Goal: Transaction & Acquisition: Purchase product/service

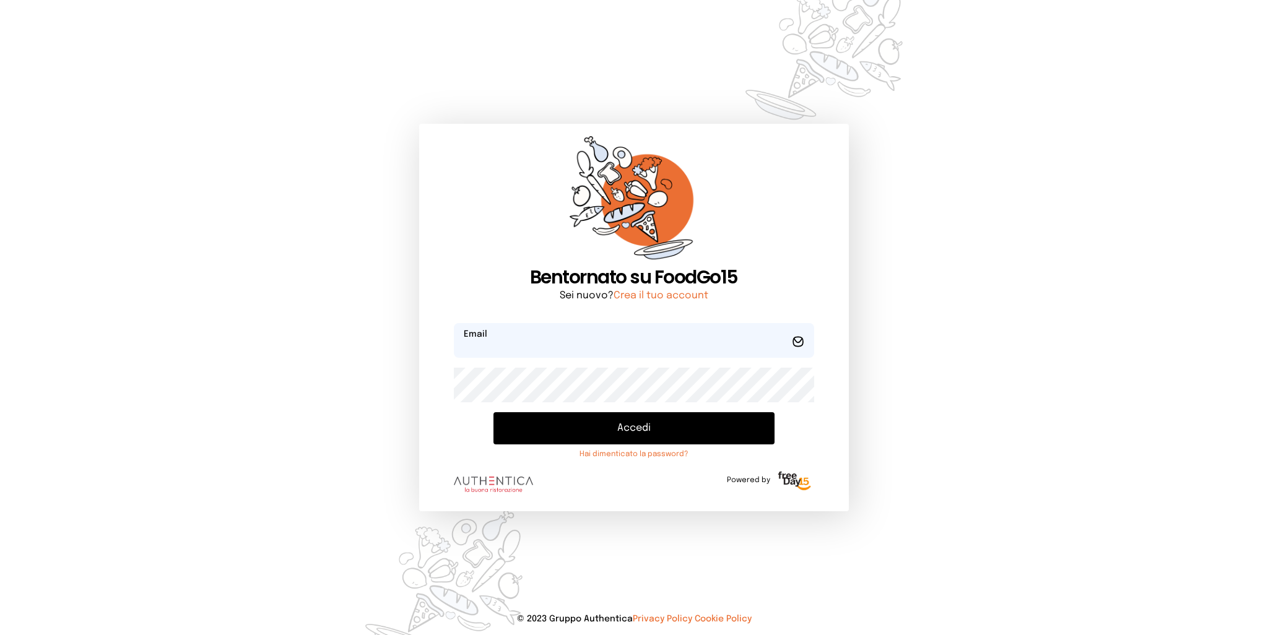
type input "**********"
click at [649, 433] on button "Accedi" at bounding box center [634, 428] width 281 height 32
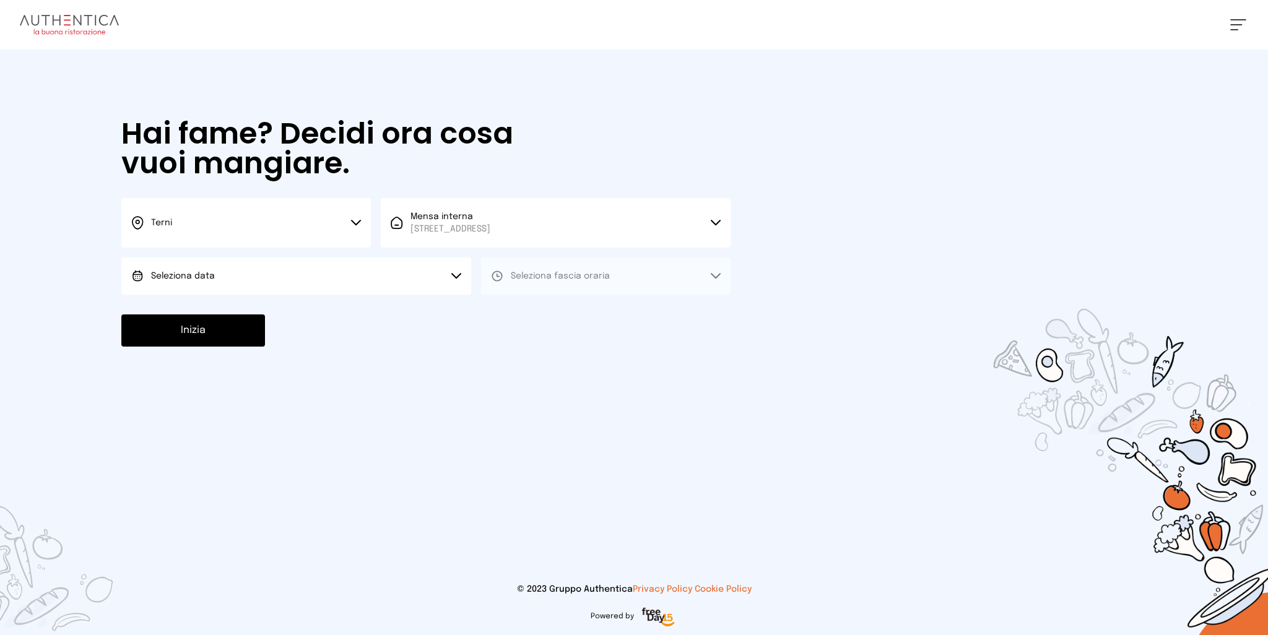
click at [225, 271] on button "Seleziona data" at bounding box center [296, 276] width 350 height 37
click at [216, 301] on li "[DATE], [DATE]" at bounding box center [296, 311] width 350 height 32
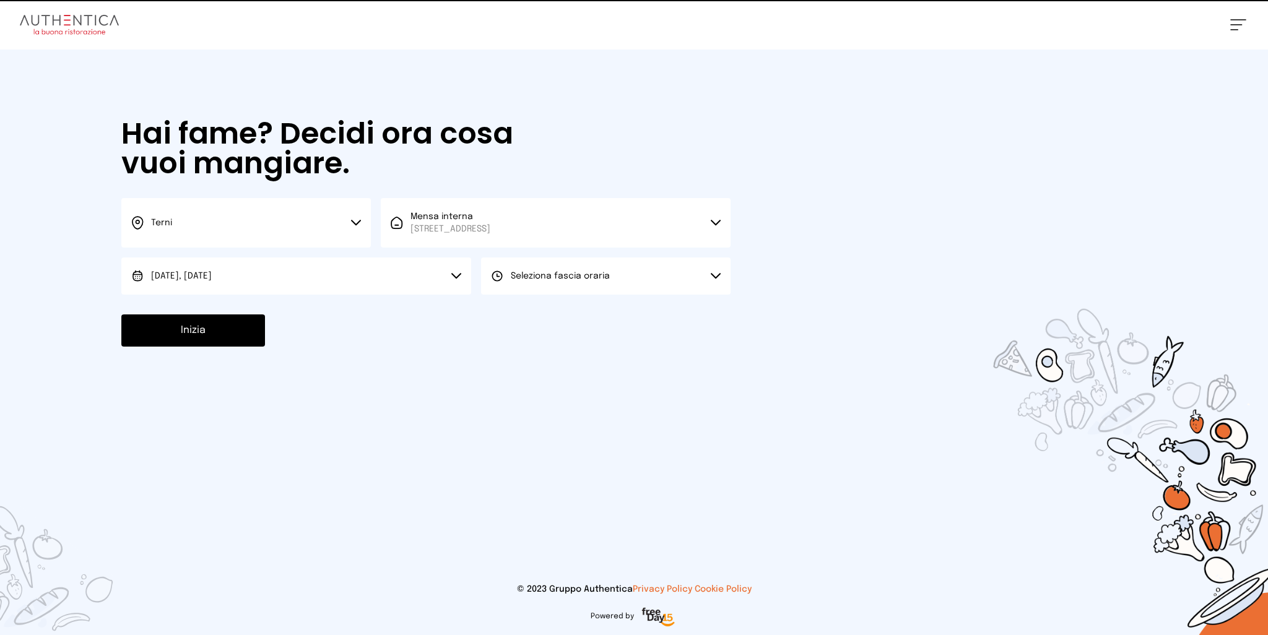
click at [560, 279] on span "Seleziona fascia oraria" at bounding box center [560, 276] width 99 height 9
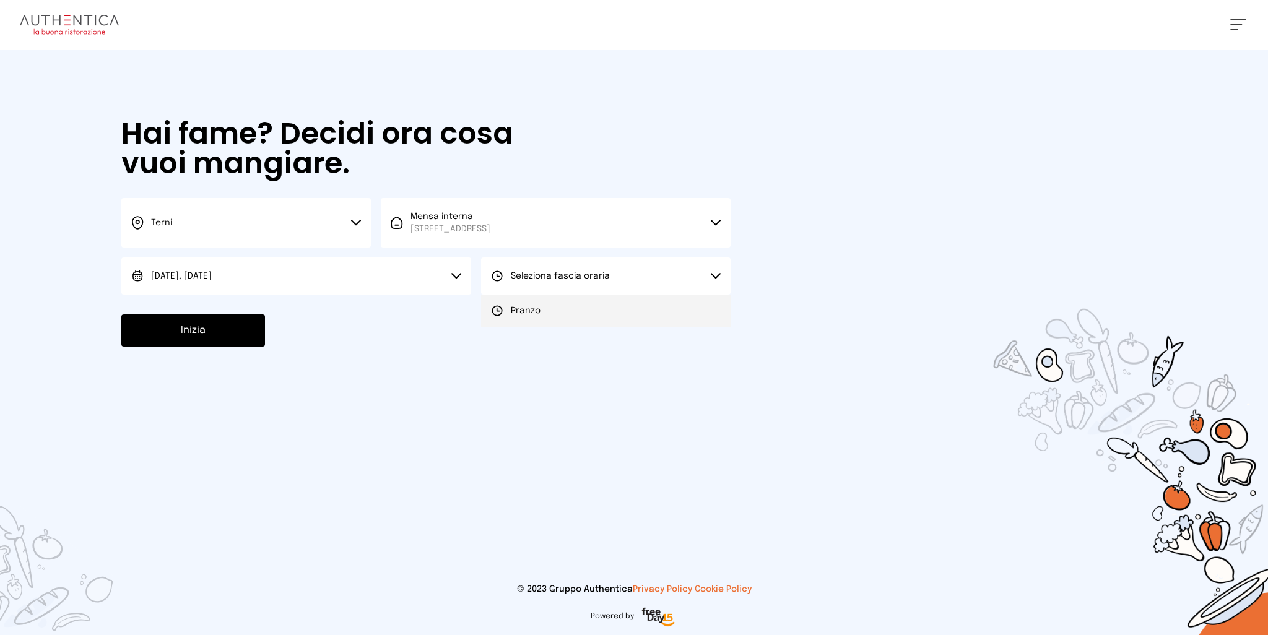
click at [545, 311] on li "Pranzo" at bounding box center [606, 311] width 250 height 32
click at [234, 334] on button "Inizia" at bounding box center [193, 331] width 144 height 32
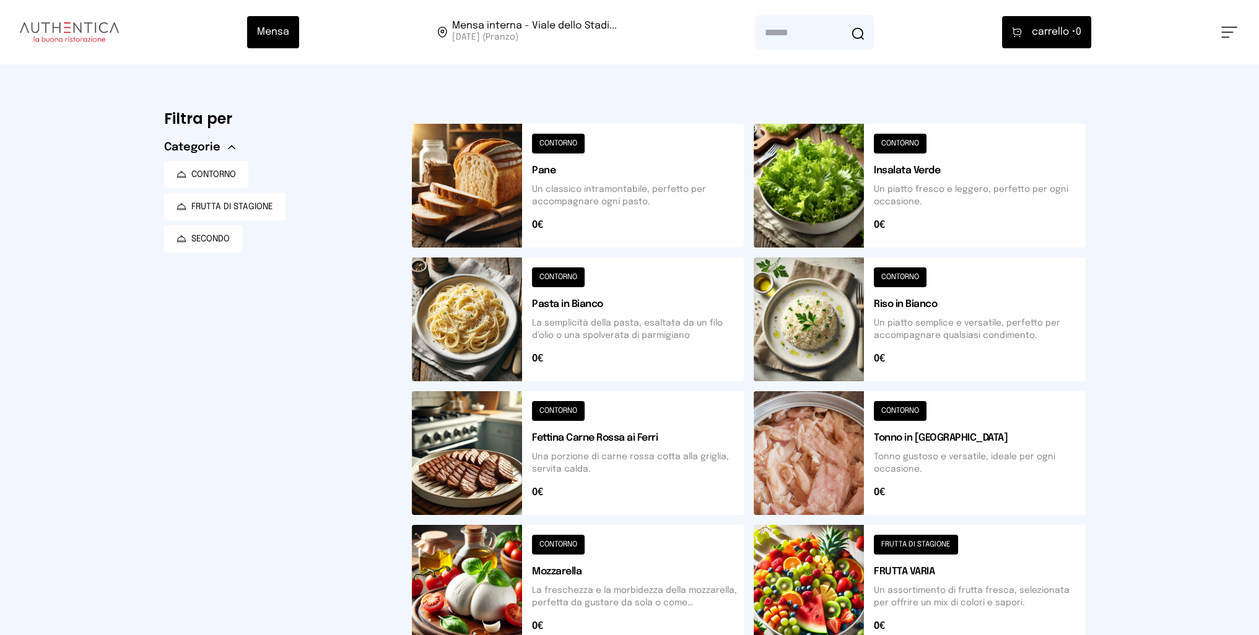
scroll to position [365, 0]
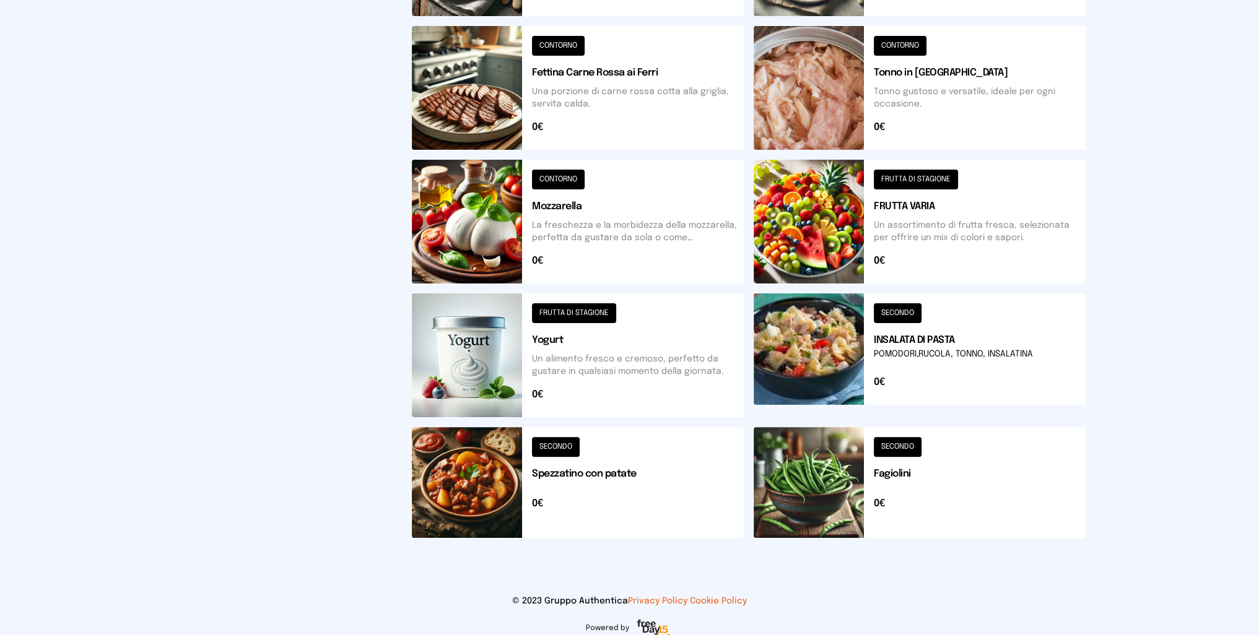
click at [817, 346] on button at bounding box center [920, 356] width 332 height 124
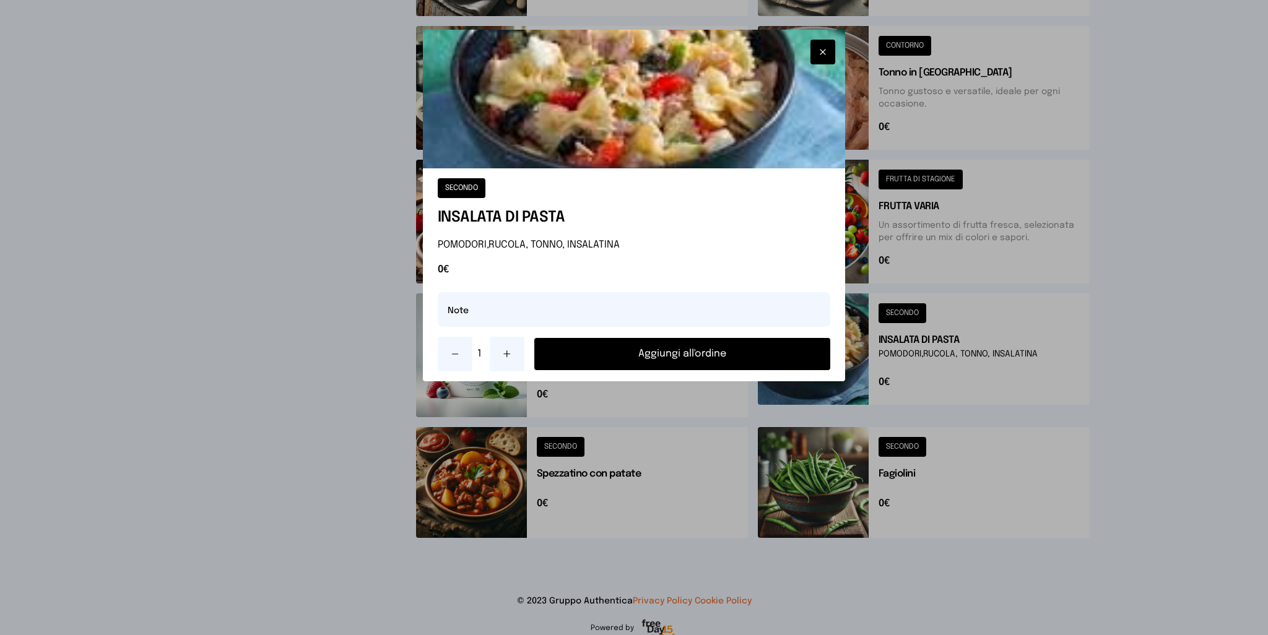
click at [678, 358] on button "Aggiungi all'ordine" at bounding box center [682, 354] width 297 height 32
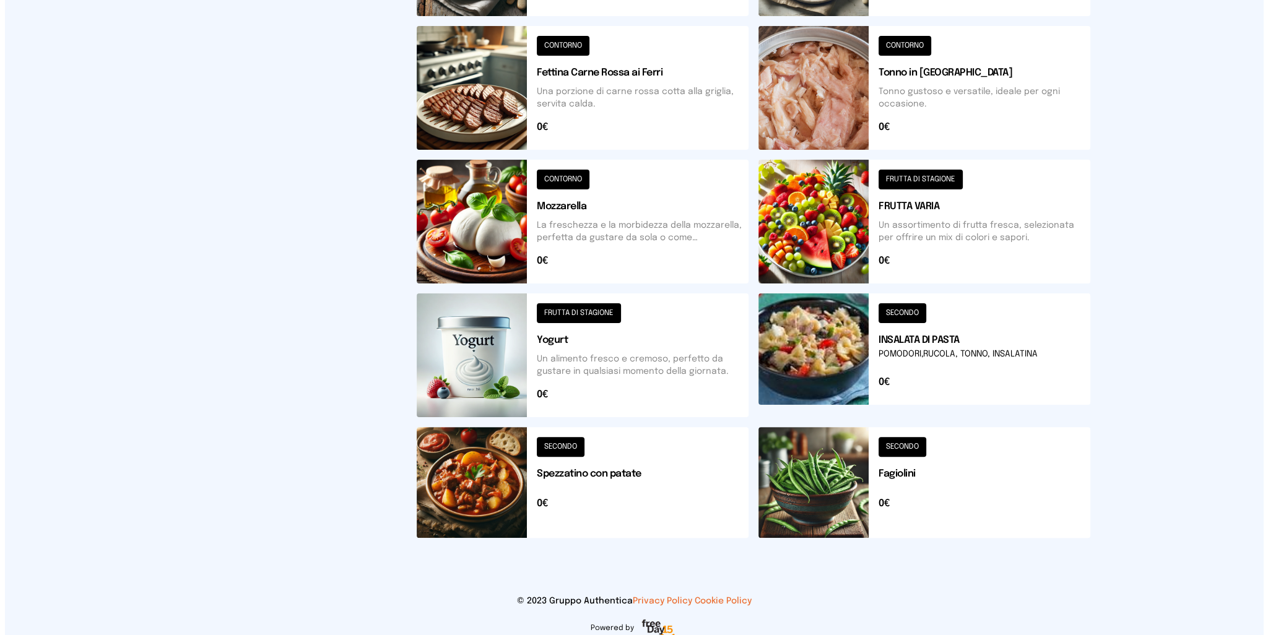
scroll to position [0, 0]
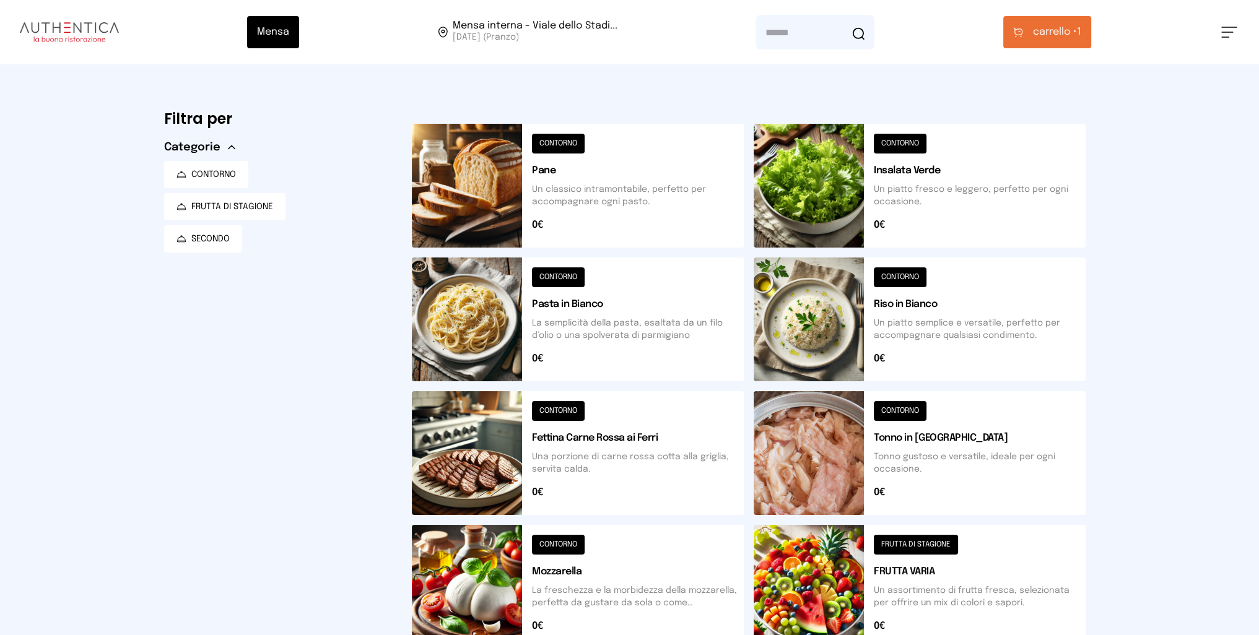
click at [1048, 32] on span "carrello •" at bounding box center [1055, 32] width 44 height 15
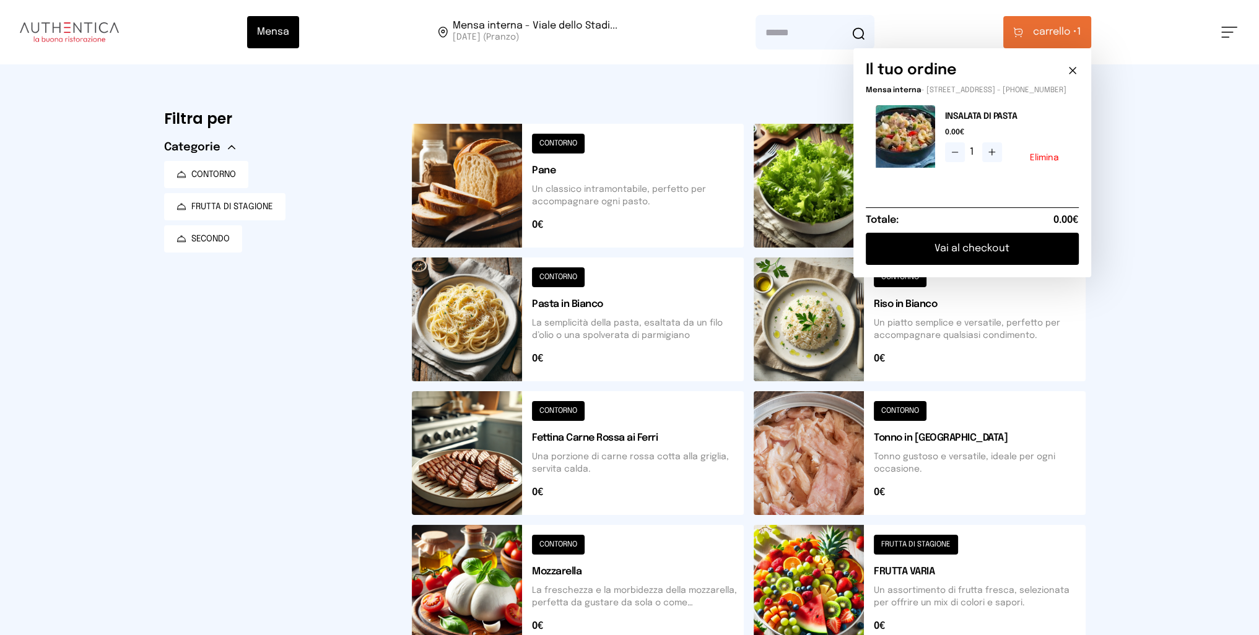
click at [985, 258] on button "Vai al checkout" at bounding box center [972, 249] width 213 height 32
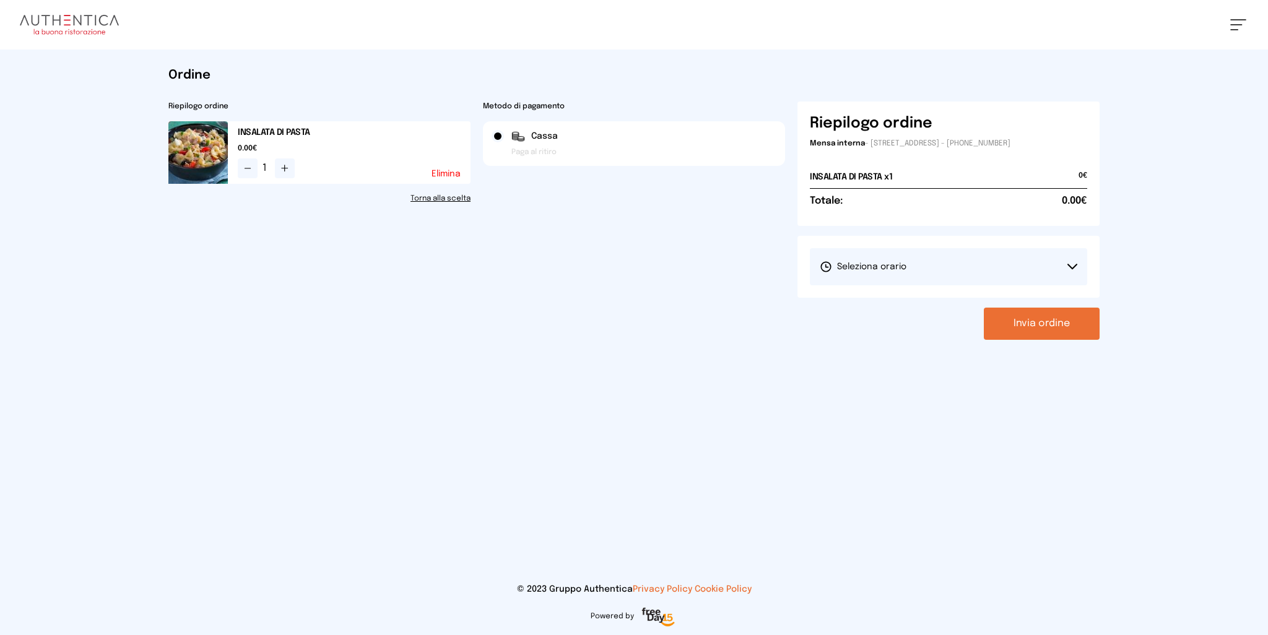
click at [928, 271] on button "Seleziona orario" at bounding box center [948, 266] width 277 height 37
click at [876, 305] on span "1° Turno (13:00 - 15:00)" at bounding box center [867, 301] width 94 height 12
click at [1045, 324] on button "Invia ordine" at bounding box center [1042, 324] width 116 height 32
